Goal: Transaction & Acquisition: Subscribe to service/newsletter

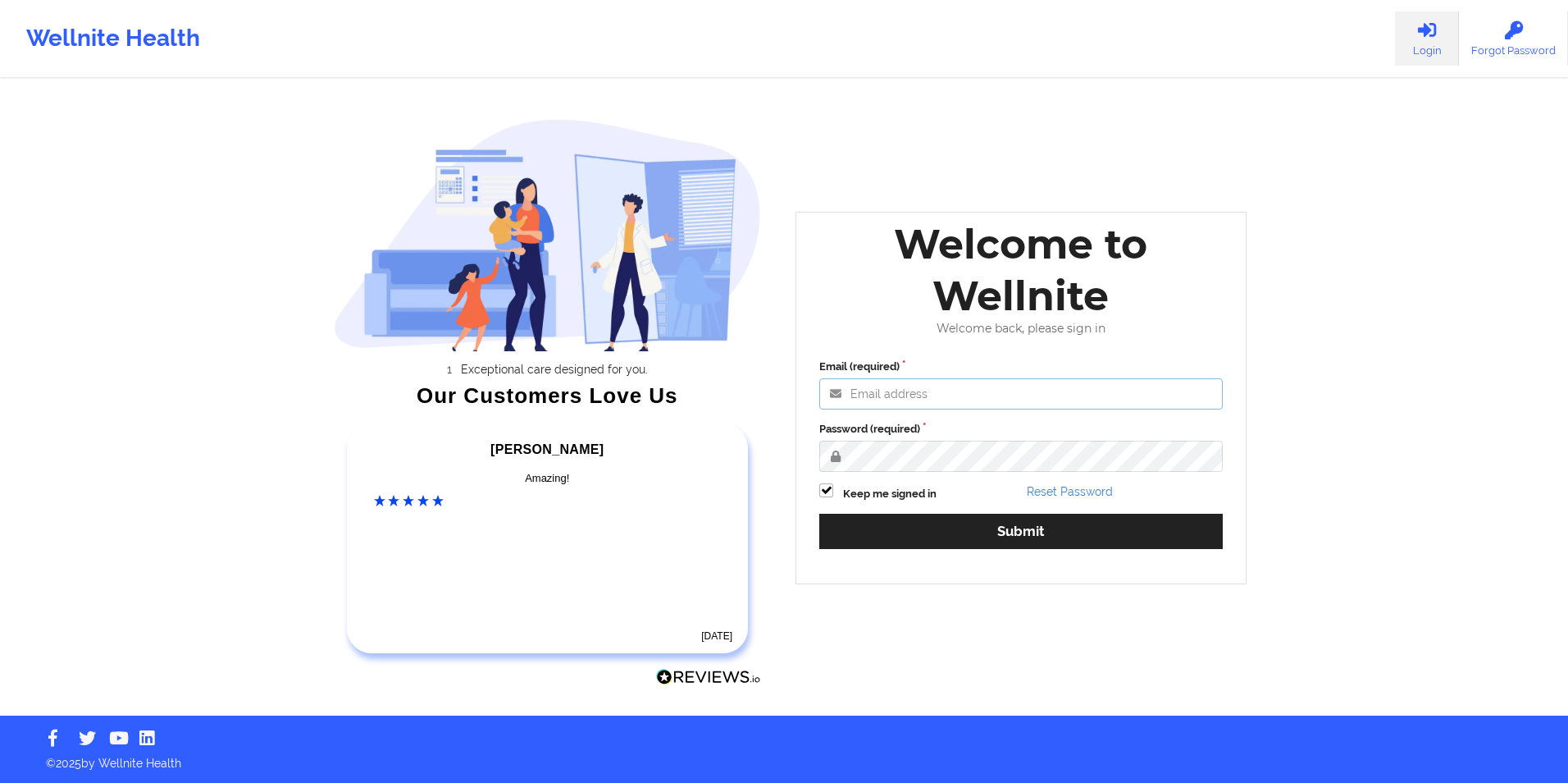
click at [894, 394] on input "Email (required)" at bounding box center [1021, 394] width 403 height 31
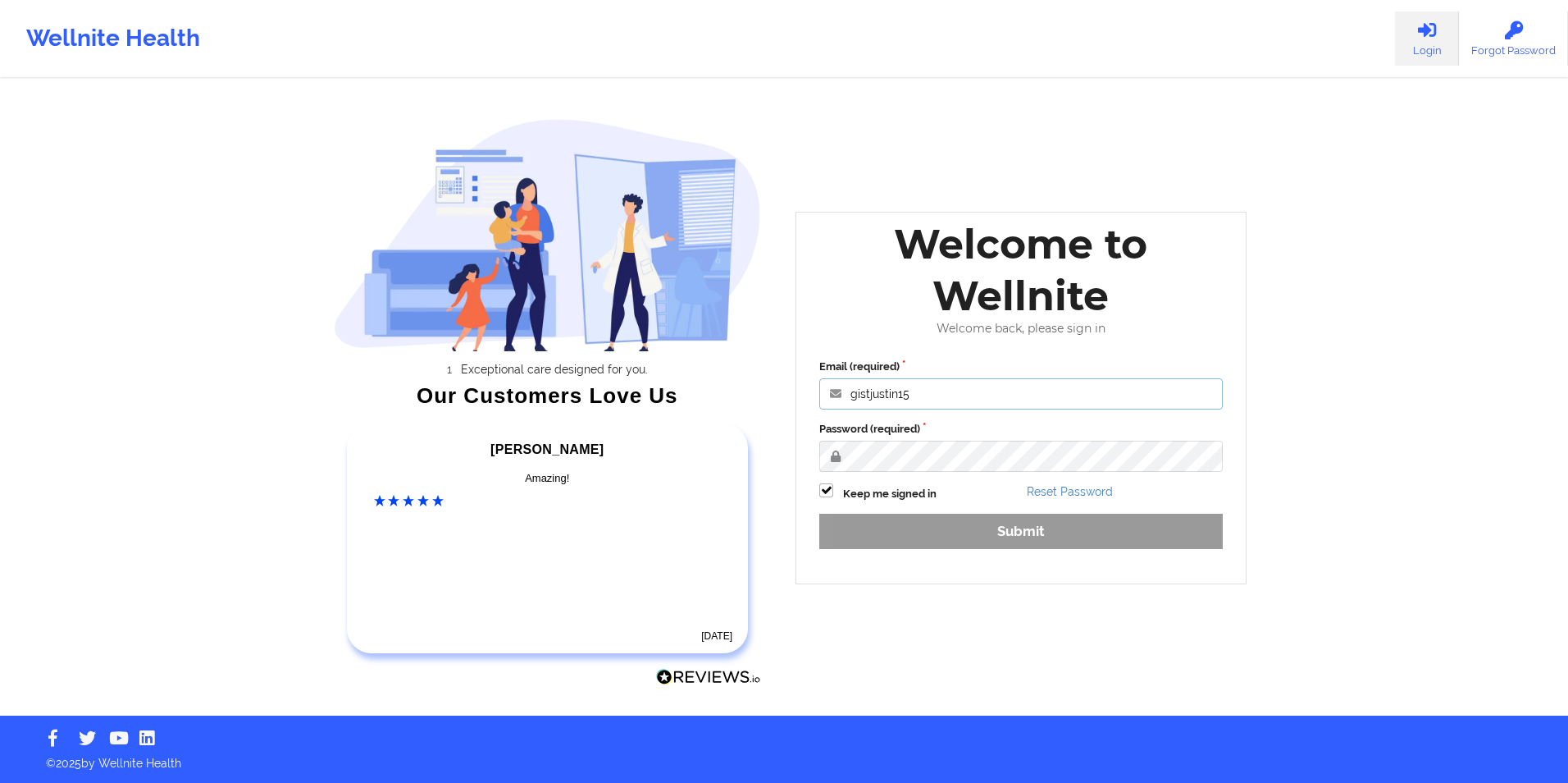
type input "gistjustin15@yahoo.com"
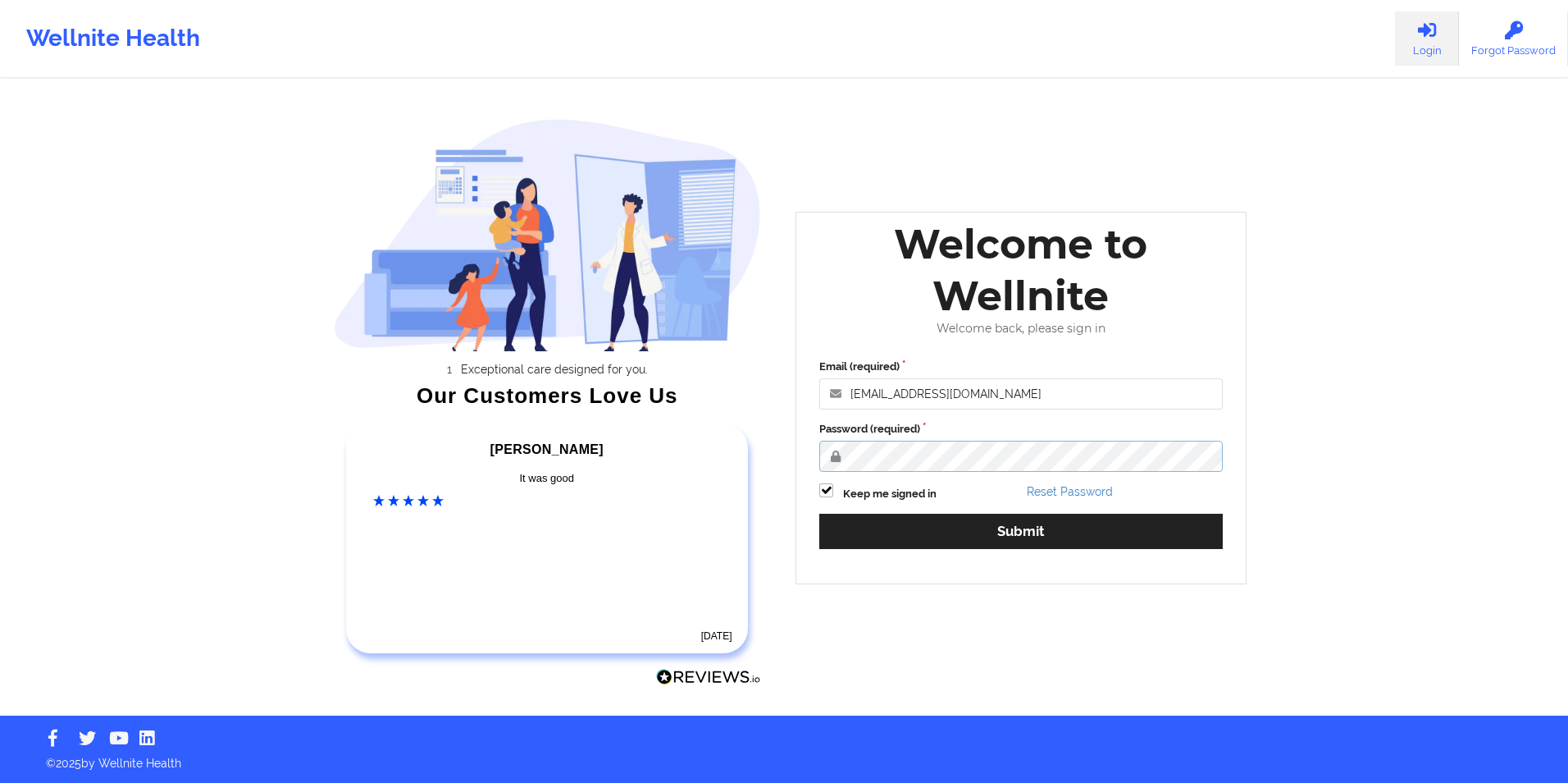
click at [819, 514] on button "Submit" at bounding box center [1021, 531] width 403 height 35
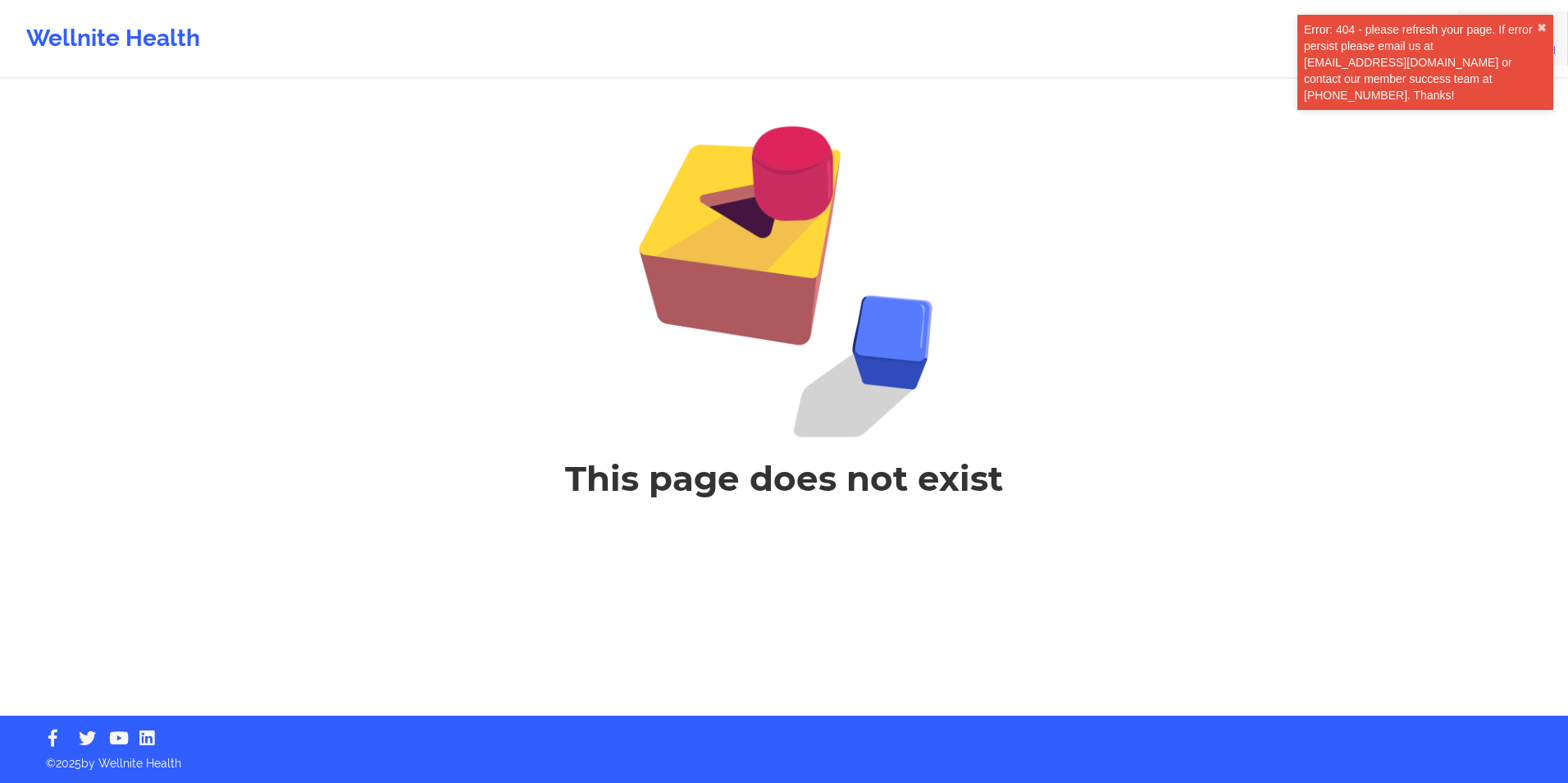
drag, startPoint x: 1536, startPoint y: 26, endPoint x: 1521, endPoint y: 26, distance: 15.0
click at [1536, 26] on div "Error: 404 - please refresh your page. If error persist please email us at [EMA…" at bounding box center [1420, 62] width 233 height 82
